Goal: Complete application form: Complete application form

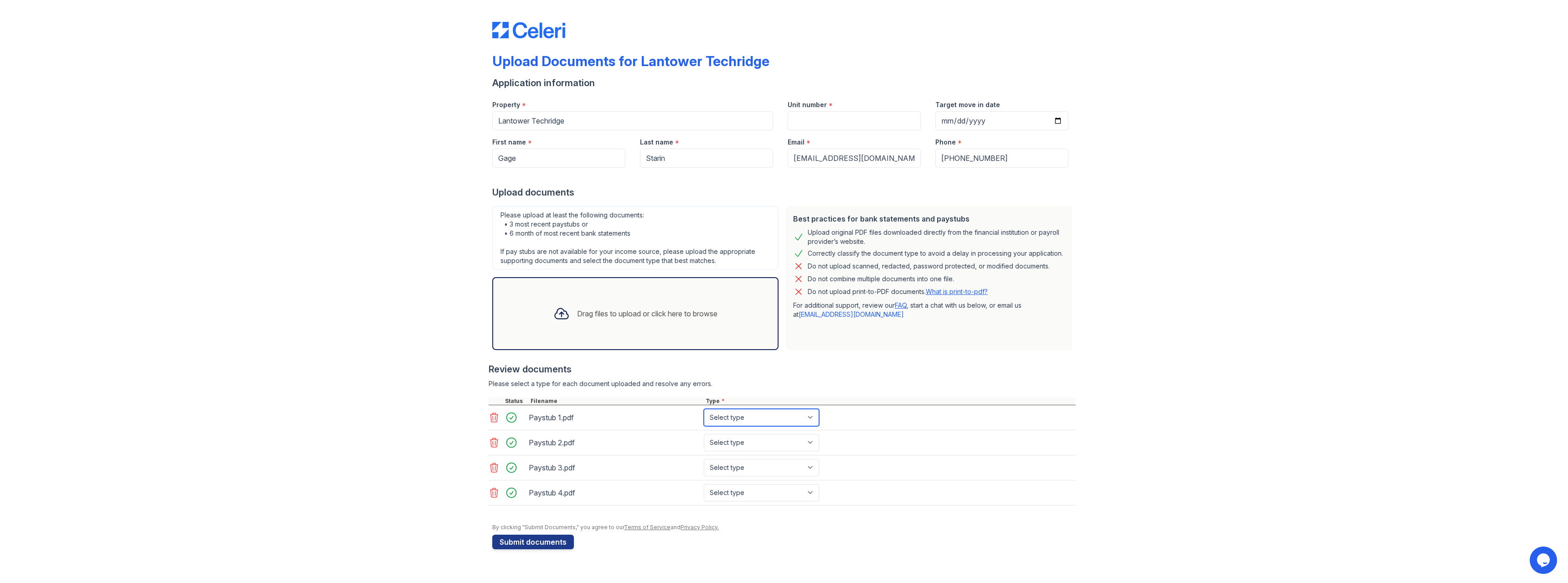
click at [765, 416] on select "Select type Paystub Bank Statement Offer Letter Tax Documents Benefit Award Let…" at bounding box center [761, 417] width 115 height 17
select select "paystub"
click at [704, 409] on select "Select type Paystub Bank Statement Offer Letter Tax Documents Benefit Award Let…" at bounding box center [761, 417] width 115 height 17
click at [754, 444] on select "Select type Paystub Bank Statement Offer Letter Tax Documents Benefit Award Let…" at bounding box center [761, 442] width 115 height 17
select select "paystub"
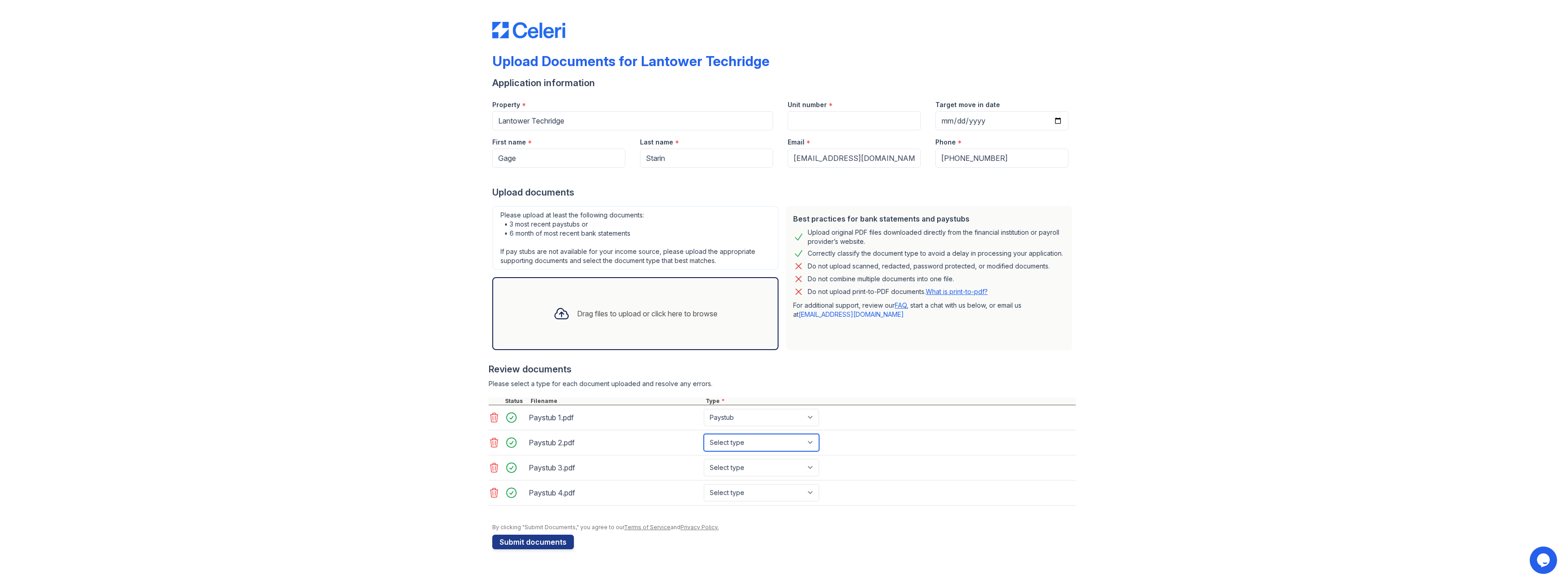
click at [704, 434] on select "Select type Paystub Bank Statement Offer Letter Tax Documents Benefit Award Let…" at bounding box center [761, 442] width 115 height 17
click at [741, 470] on select "Select type Paystub Bank Statement Offer Letter Tax Documents Benefit Award Let…" at bounding box center [761, 467] width 115 height 17
select select "paystub"
click at [704, 459] on select "Select type Paystub Bank Statement Offer Letter Tax Documents Benefit Award Let…" at bounding box center [761, 467] width 115 height 17
click at [736, 496] on select "Select type Paystub Bank Statement Offer Letter Tax Documents Benefit Award Let…" at bounding box center [761, 492] width 115 height 17
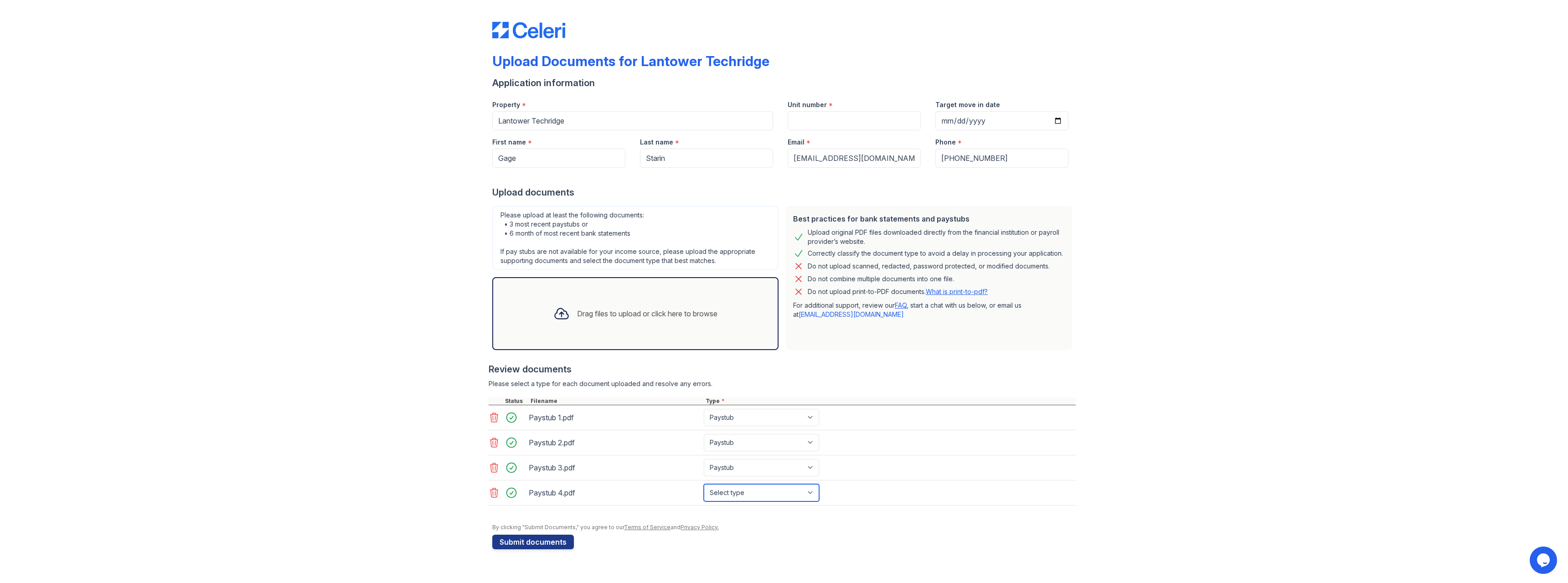
select select "paystub"
click at [704, 484] on select "Select type Paystub Bank Statement Offer Letter Tax Documents Benefit Award Let…" at bounding box center [761, 492] width 115 height 17
click at [891, 125] on input "Unit number" at bounding box center [854, 120] width 133 height 19
type input "337"
click at [553, 542] on button "Submit documents" at bounding box center [533, 542] width 82 height 15
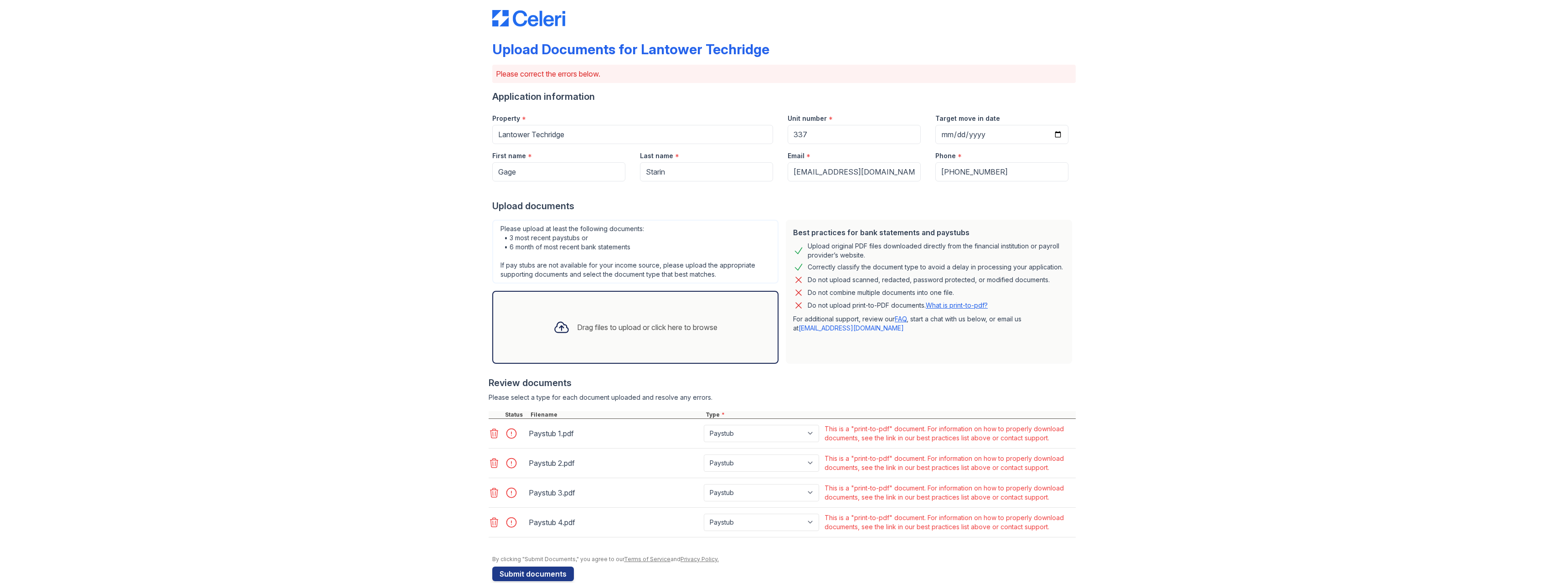
scroll to position [28, 0]
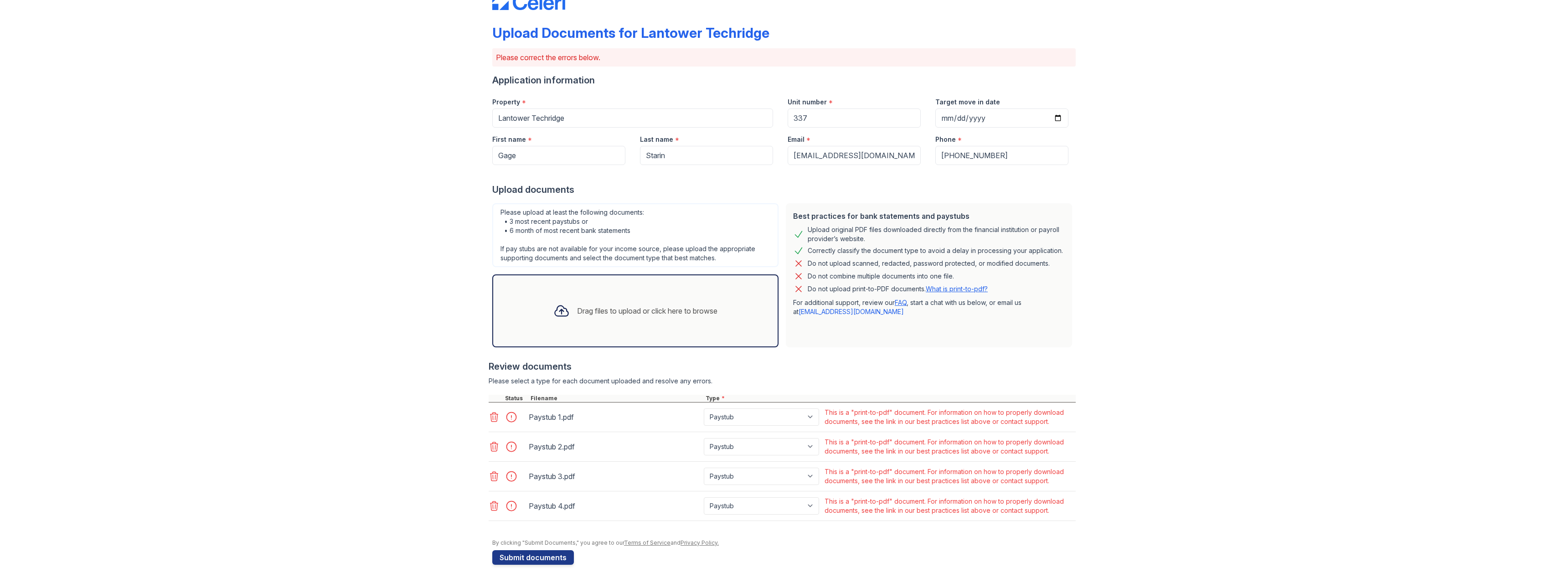
click at [491, 411] on icon at bounding box center [494, 417] width 11 height 11
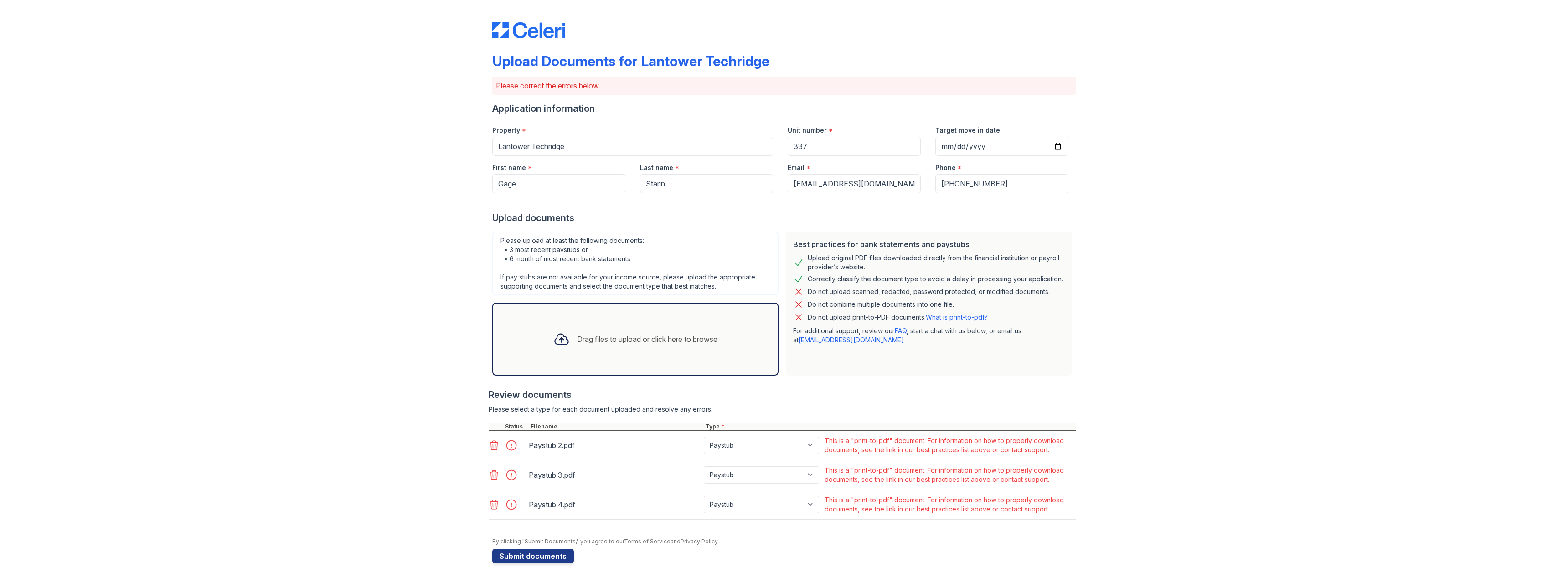
click at [493, 452] on div at bounding box center [508, 445] width 38 height 22
click at [493, 444] on icon at bounding box center [494, 445] width 8 height 9
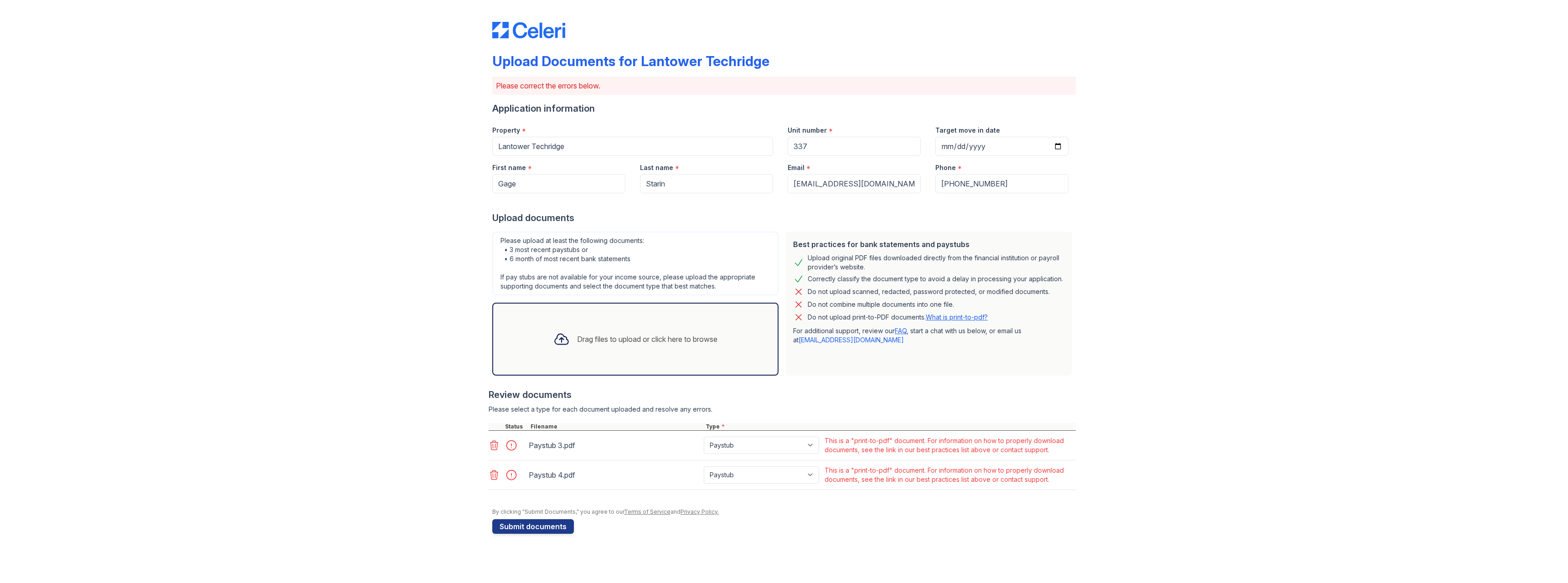
click at [493, 443] on icon at bounding box center [494, 445] width 11 height 11
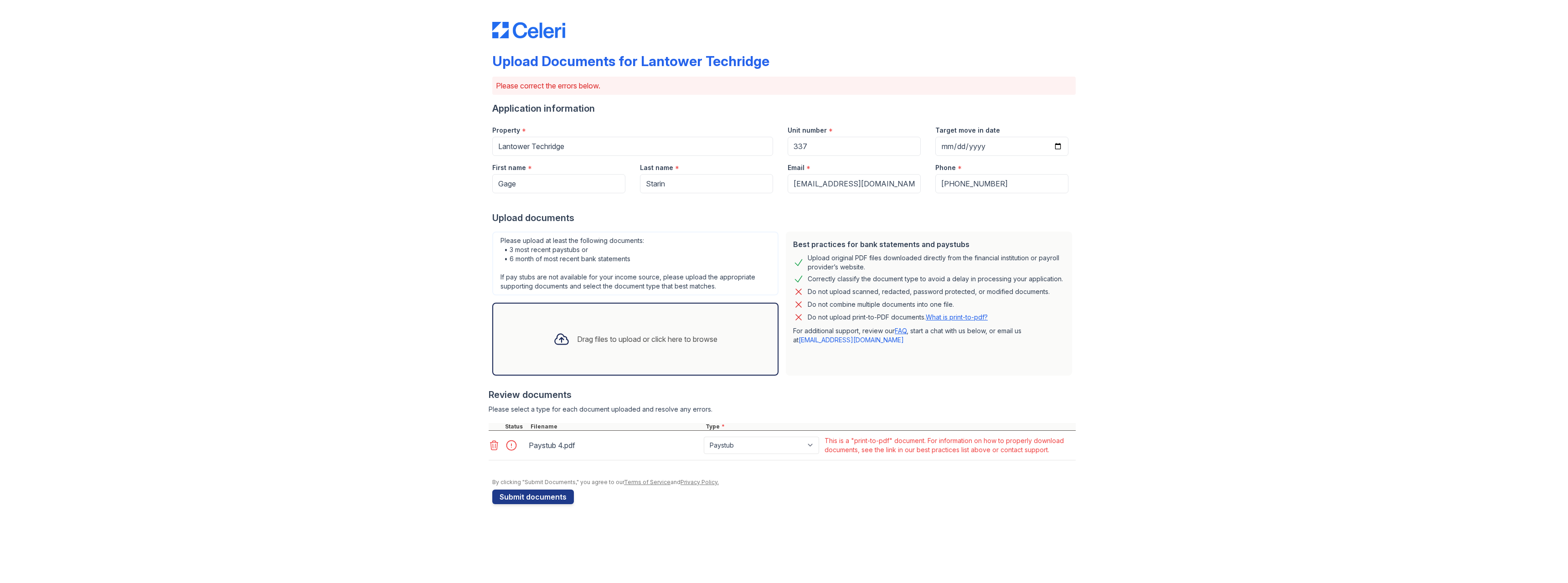
drag, startPoint x: 493, startPoint y: 445, endPoint x: 503, endPoint y: 433, distance: 15.6
click at [493, 445] on icon at bounding box center [494, 445] width 8 height 9
click at [710, 342] on div "Drag files to upload or click here to browse" at bounding box center [647, 339] width 141 height 11
click at [558, 335] on icon at bounding box center [561, 339] width 16 height 16
click at [564, 333] on icon at bounding box center [561, 339] width 16 height 16
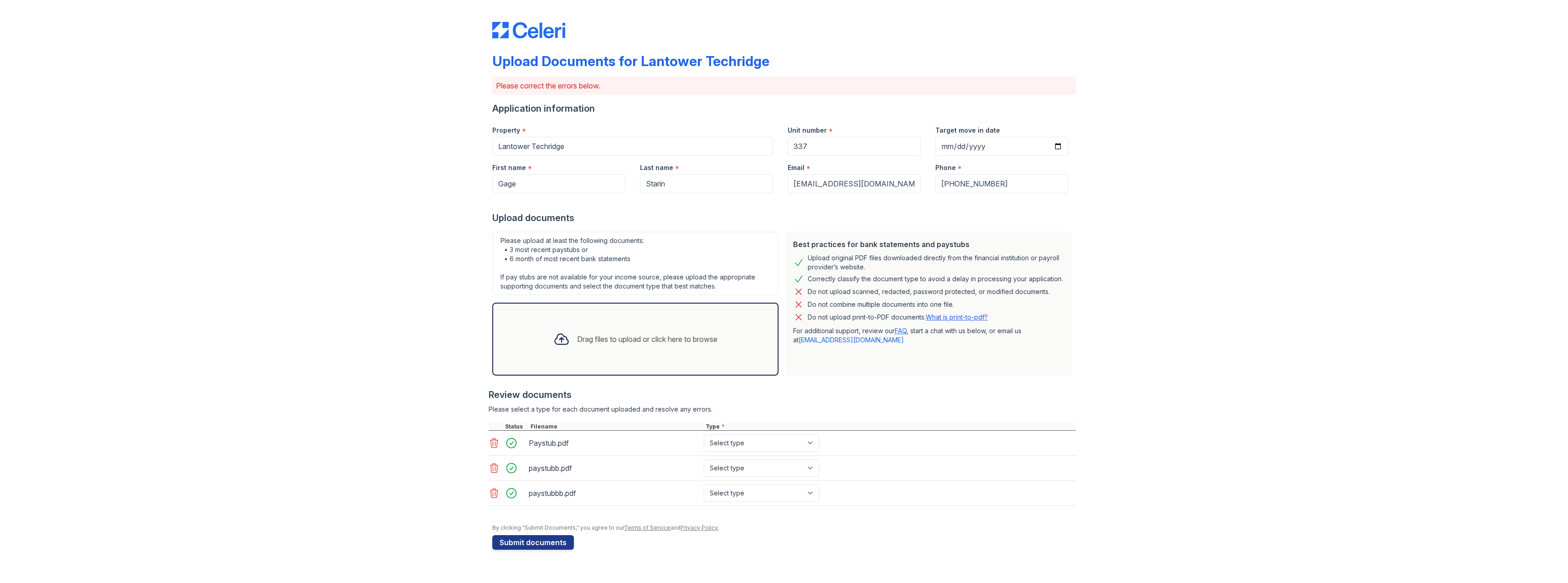
click at [558, 333] on icon at bounding box center [561, 339] width 16 height 16
click at [742, 446] on select "Select type Paystub Bank Statement Offer Letter Tax Documents Benefit Award Let…" at bounding box center [761, 443] width 115 height 17
select select "paystub"
click at [704, 435] on select "Select type Paystub Bank Statement Offer Letter Tax Documents Benefit Award Let…" at bounding box center [761, 443] width 115 height 17
click at [742, 475] on select "Select type Paystub Bank Statement Offer Letter Tax Documents Benefit Award Let…" at bounding box center [761, 468] width 115 height 17
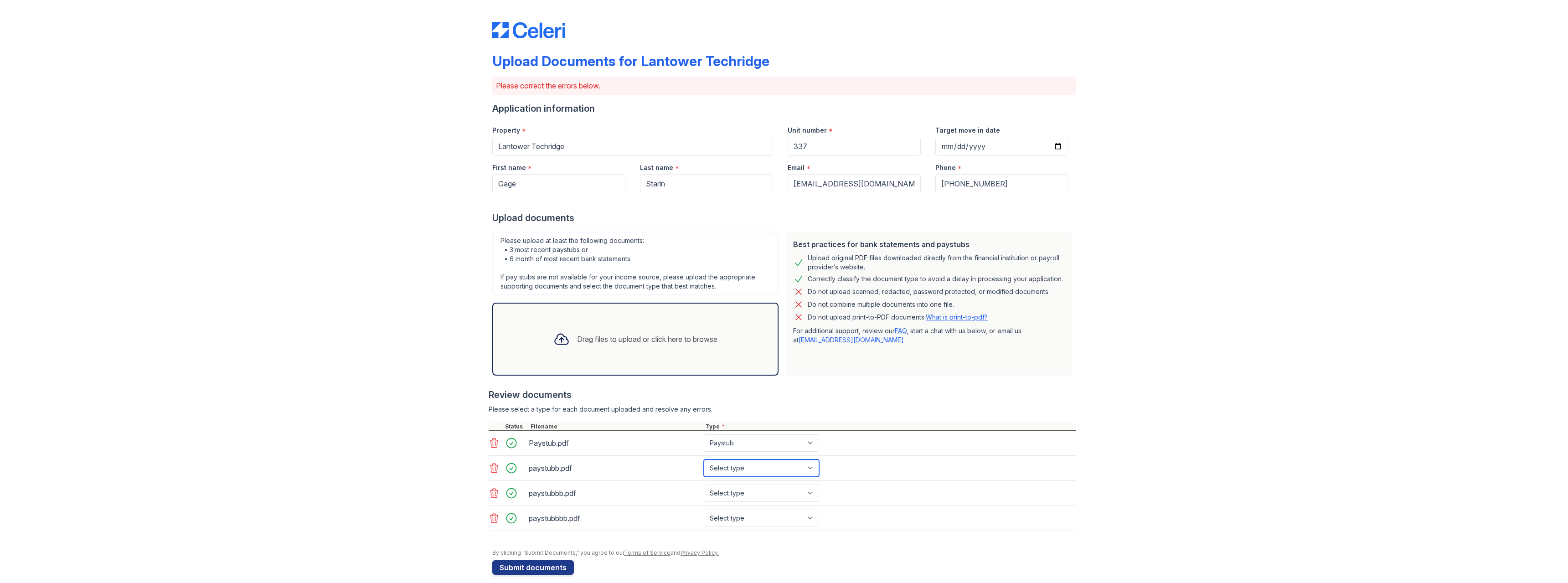
select select "paystub"
click at [704, 459] on select "Select type Paystub Bank Statement Offer Letter Tax Documents Benefit Award Let…" at bounding box center [761, 468] width 115 height 17
click at [742, 494] on select "Select type Paystub Bank Statement Offer Letter Tax Documents Benefit Award Let…" at bounding box center [761, 493] width 115 height 17
select select "paystub"
click at [704, 484] on select "Select type Paystub Bank Statement Offer Letter Tax Documents Benefit Award Let…" at bounding box center [761, 493] width 115 height 17
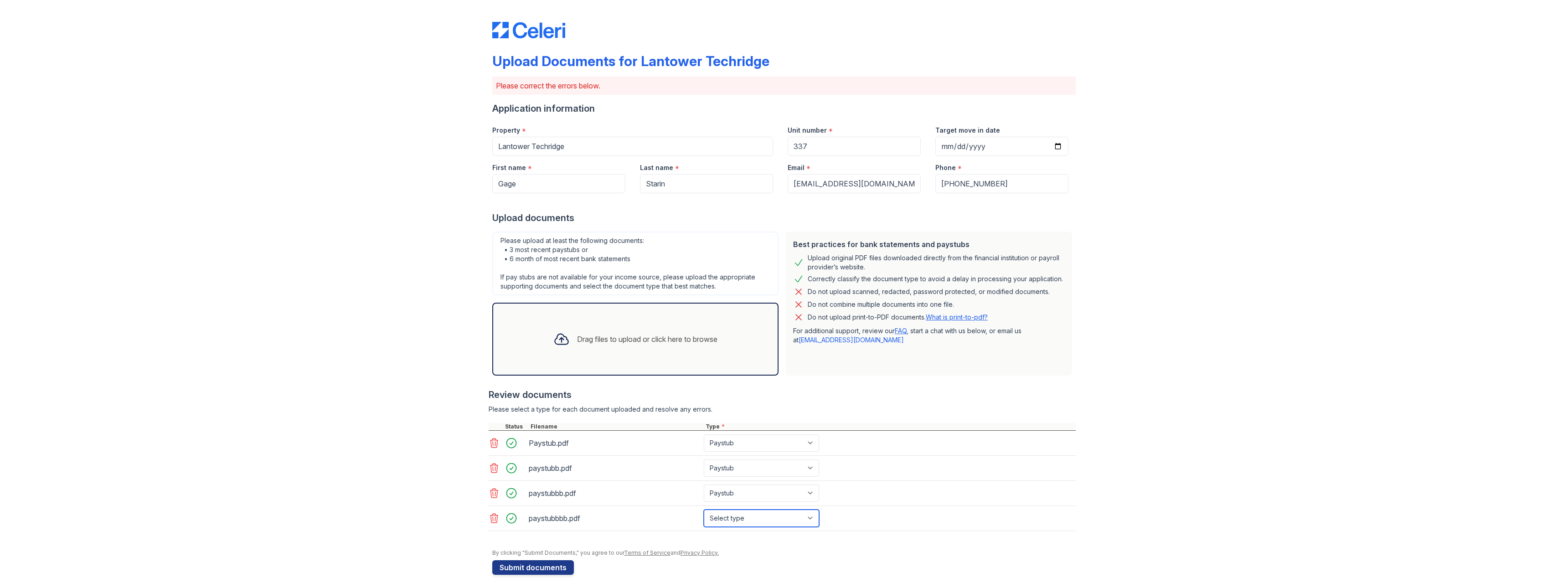
click at [734, 515] on select "Select type Paystub Bank Statement Offer Letter Tax Documents Benefit Award Let…" at bounding box center [761, 518] width 115 height 17
select select "paystub"
click at [704, 509] on select "Select type Paystub Bank Statement Offer Letter Tax Documents Benefit Award Let…" at bounding box center [761, 518] width 115 height 17
click at [522, 565] on button "Submit documents" at bounding box center [533, 567] width 82 height 15
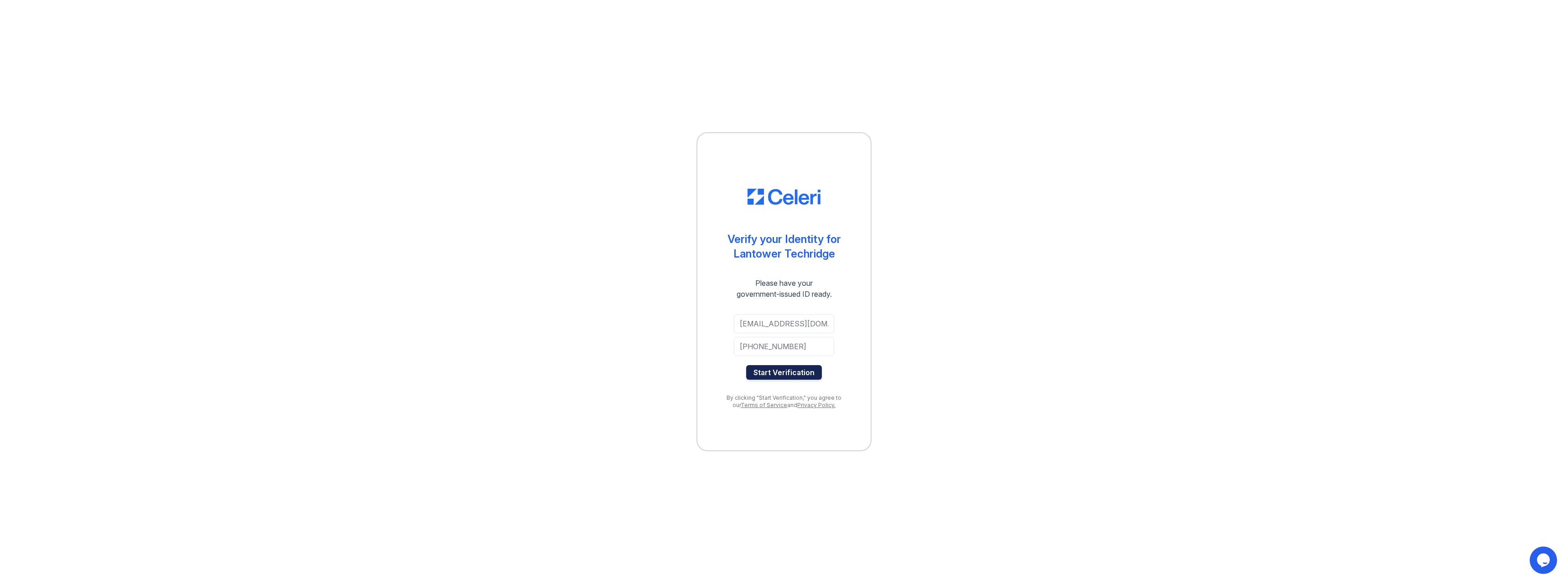
click at [807, 368] on button "Start Verification" at bounding box center [784, 372] width 75 height 15
